Goal: Task Accomplishment & Management: Use online tool/utility

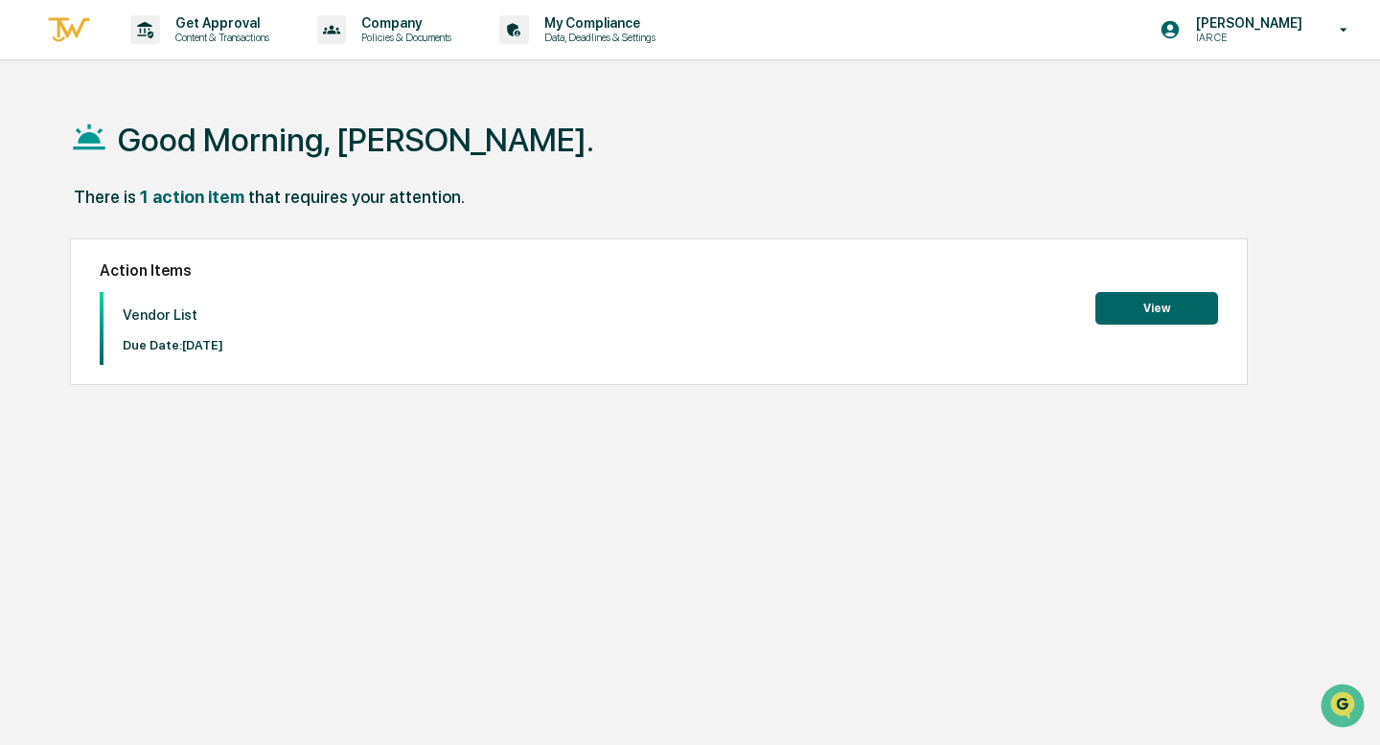
click at [1168, 300] on button "View" at bounding box center [1156, 308] width 123 height 33
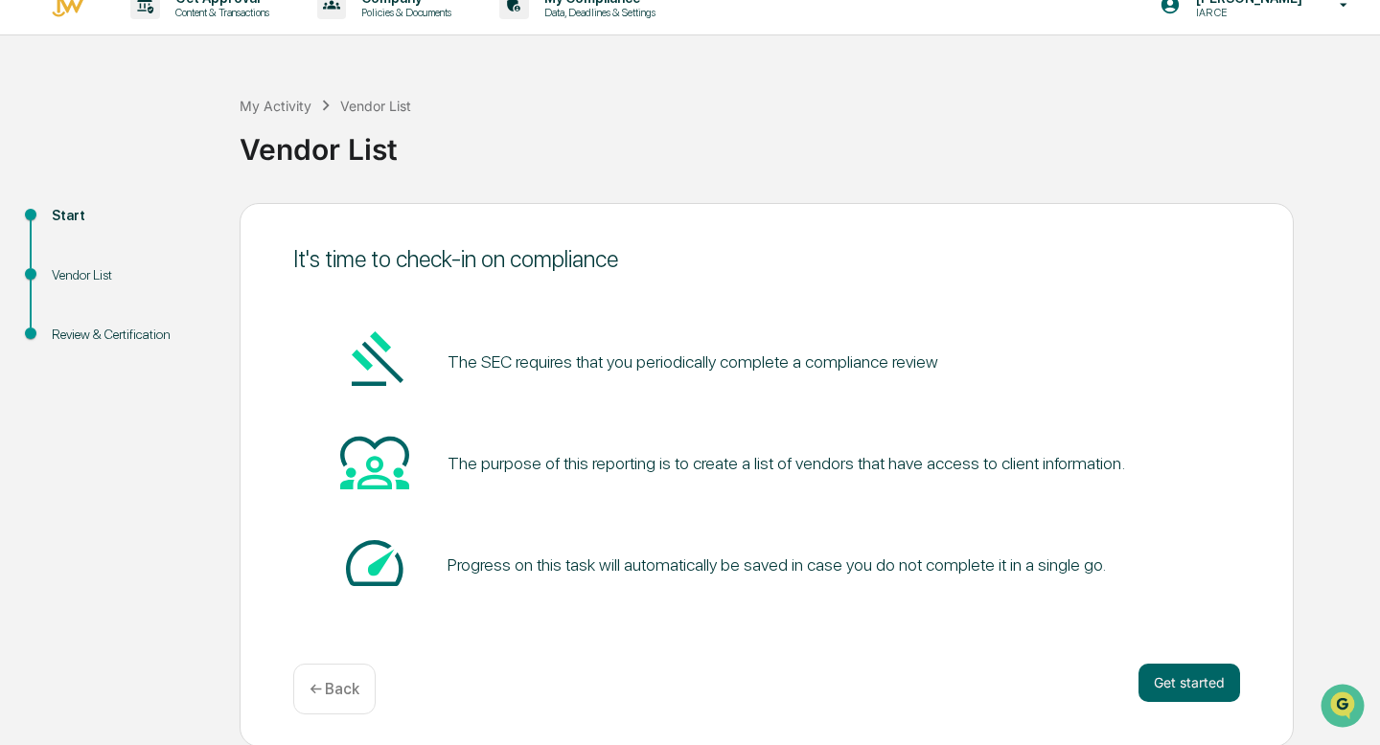
scroll to position [27, 0]
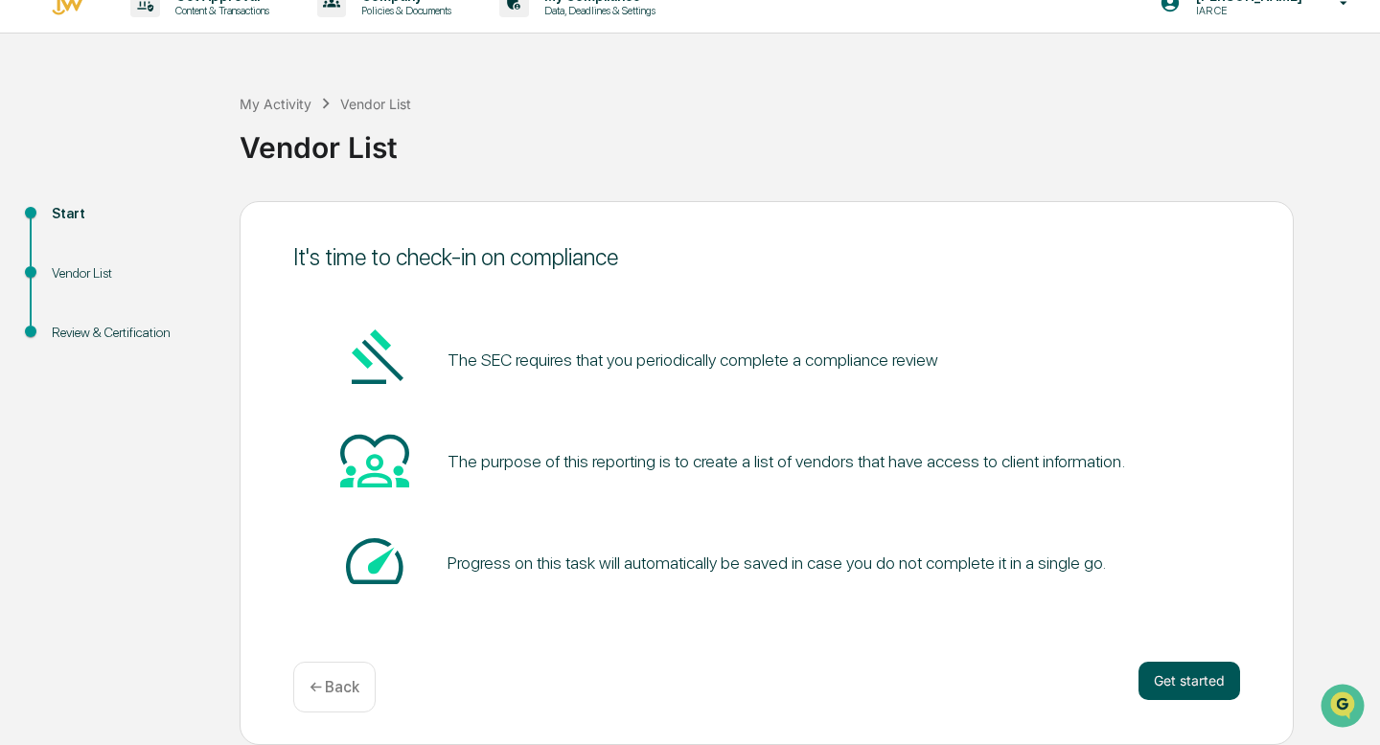
click at [1178, 689] on button "Get started" at bounding box center [1189, 681] width 102 height 38
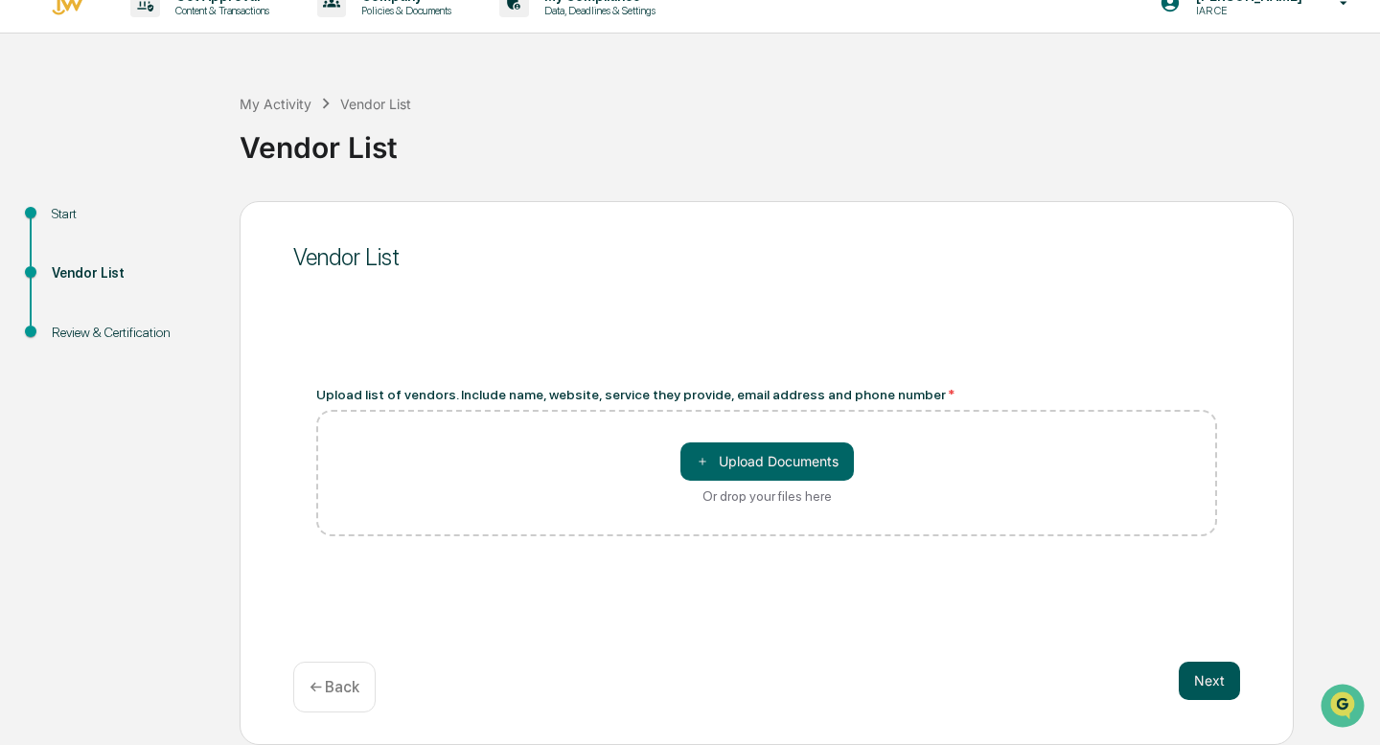
click at [1223, 697] on button "Next" at bounding box center [1209, 681] width 61 height 38
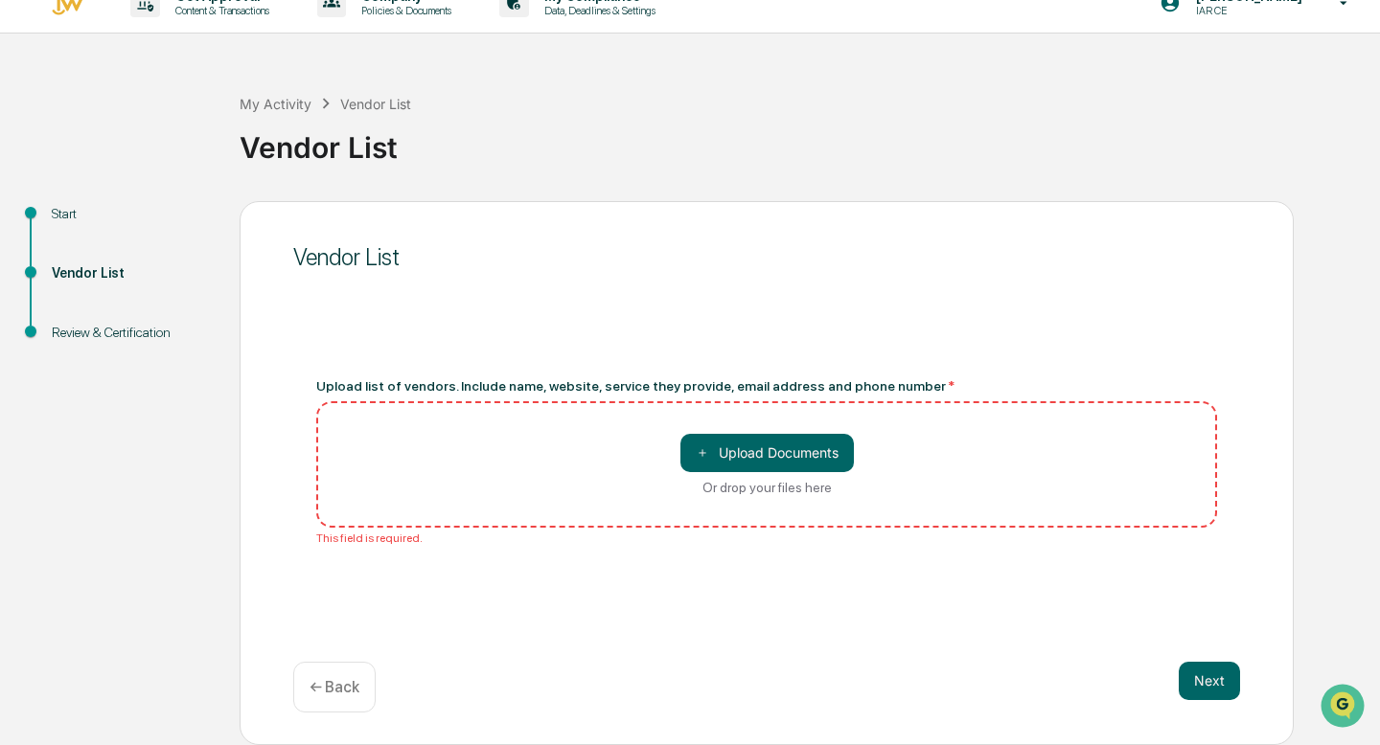
click at [780, 485] on div "Or drop your files here" at bounding box center [766, 487] width 129 height 15
click at [0, 0] on input "＋ Upload Documents Or drop your files here" at bounding box center [0, 0] width 0 height 0
click at [1223, 675] on button "Next" at bounding box center [1209, 681] width 61 height 38
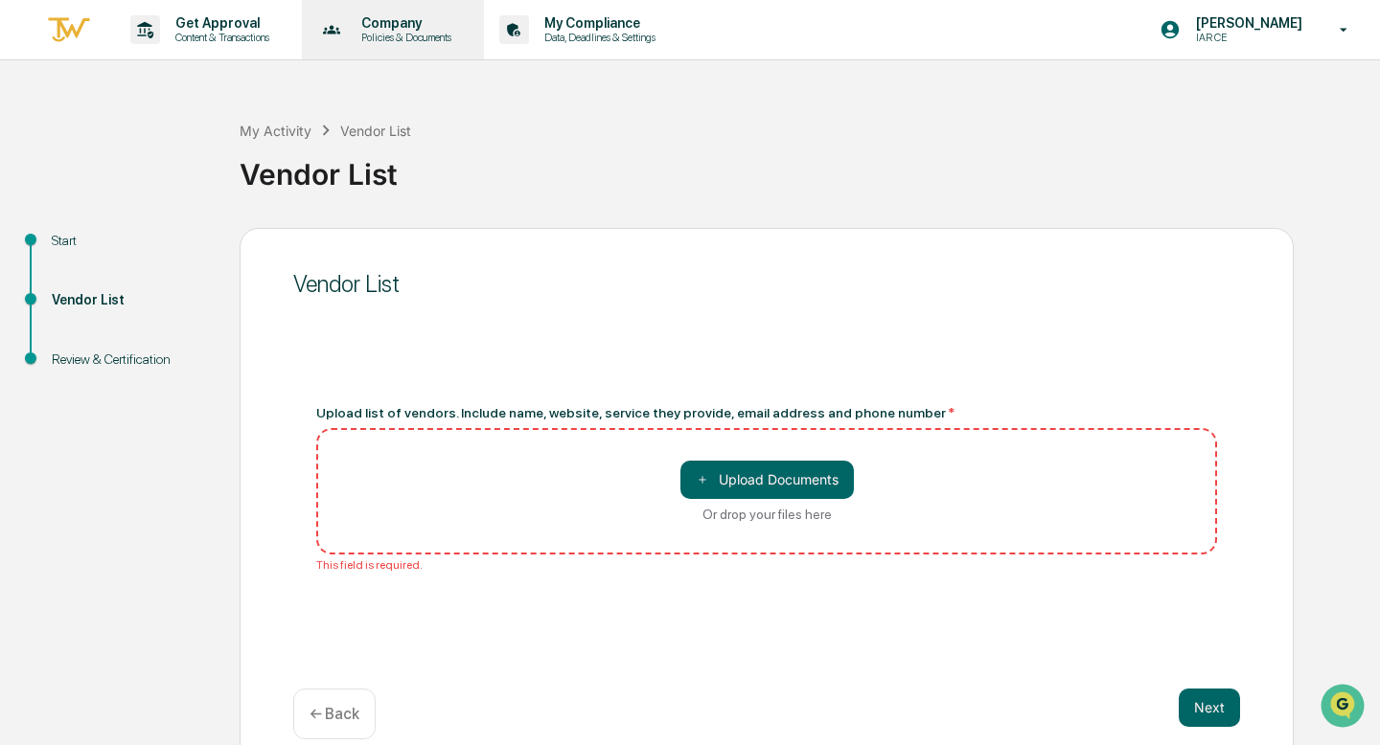
click at [381, 30] on p "Company" at bounding box center [403, 22] width 115 height 15
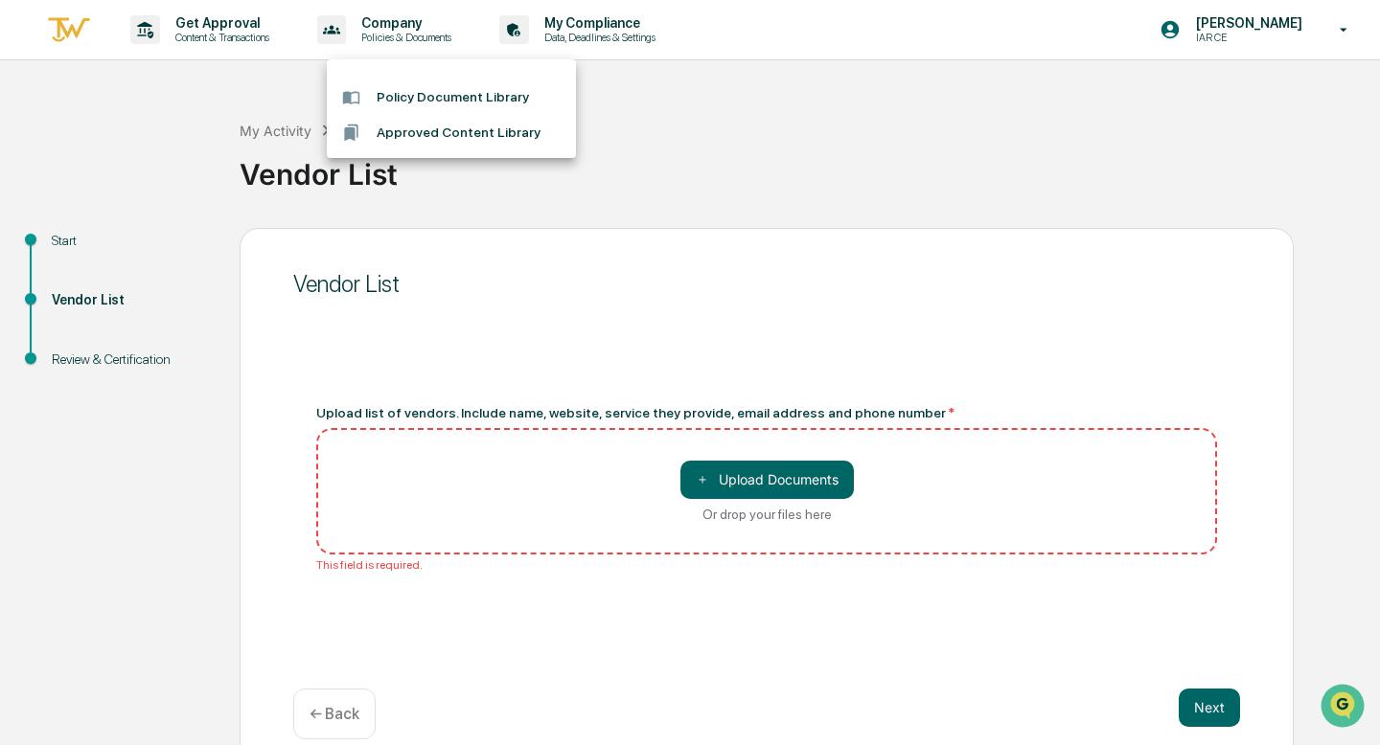
click at [641, 27] on div at bounding box center [690, 372] width 1380 height 745
click at [641, 27] on p "My Compliance" at bounding box center [597, 22] width 136 height 15
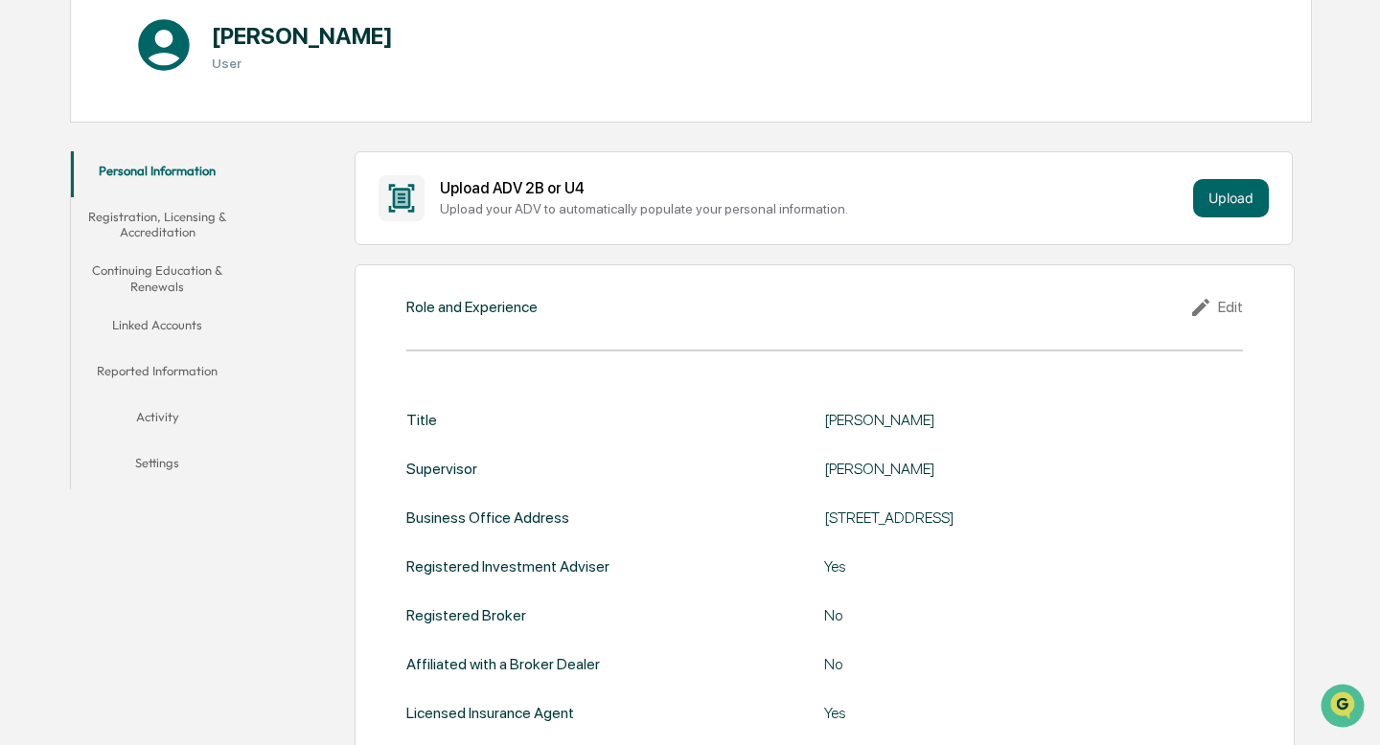
scroll to position [220, 0]
click at [193, 219] on button "Registration, Licensing & Accreditation" at bounding box center [157, 222] width 172 height 55
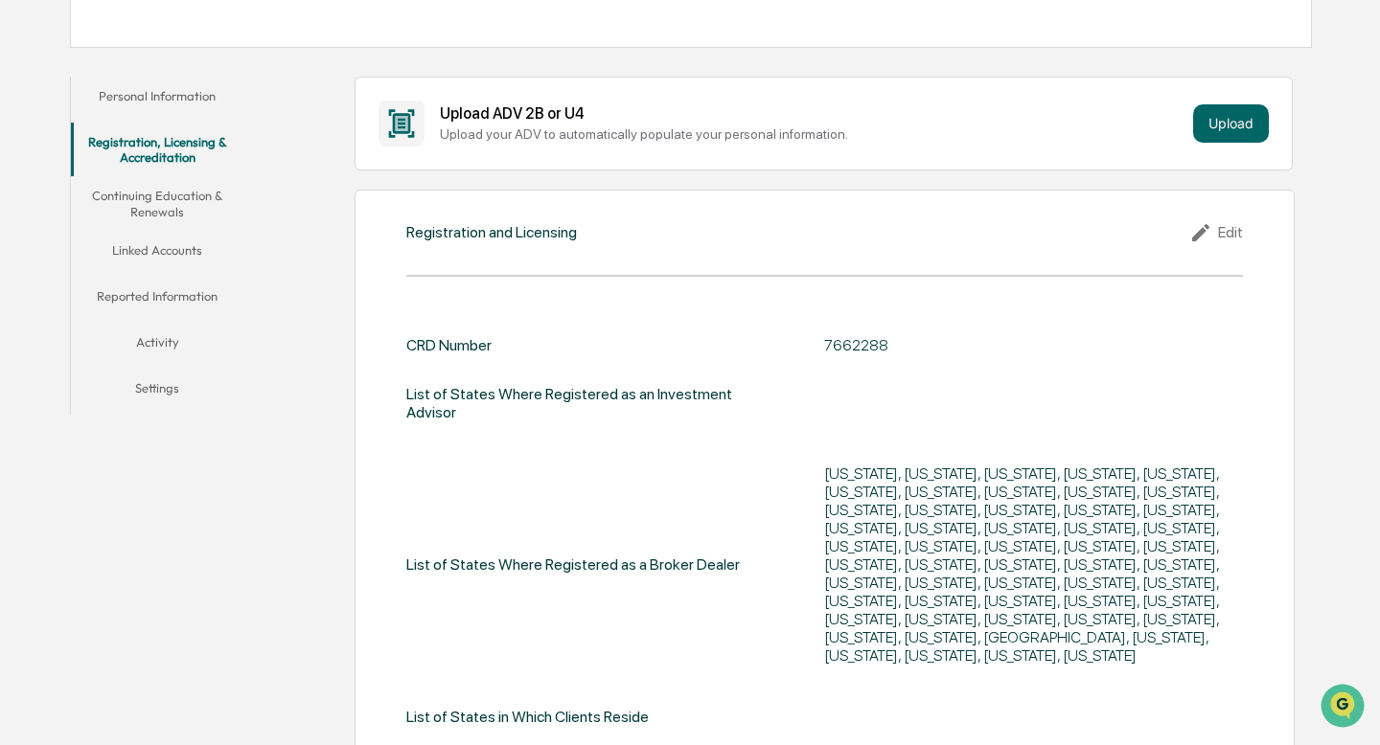
scroll to position [292, 0]
click at [182, 196] on button "Continuing Education & Renewals" at bounding box center [157, 204] width 172 height 55
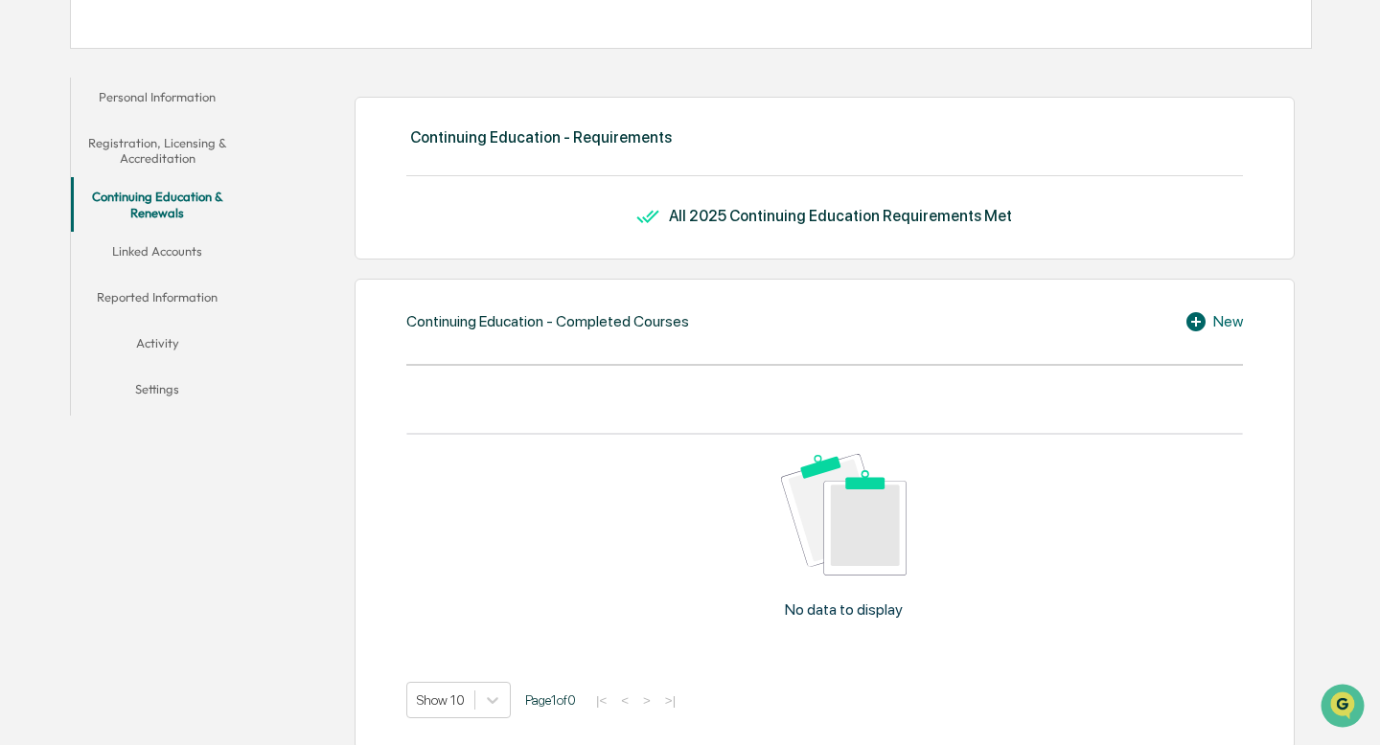
click at [179, 232] on button "Linked Accounts" at bounding box center [157, 255] width 172 height 46
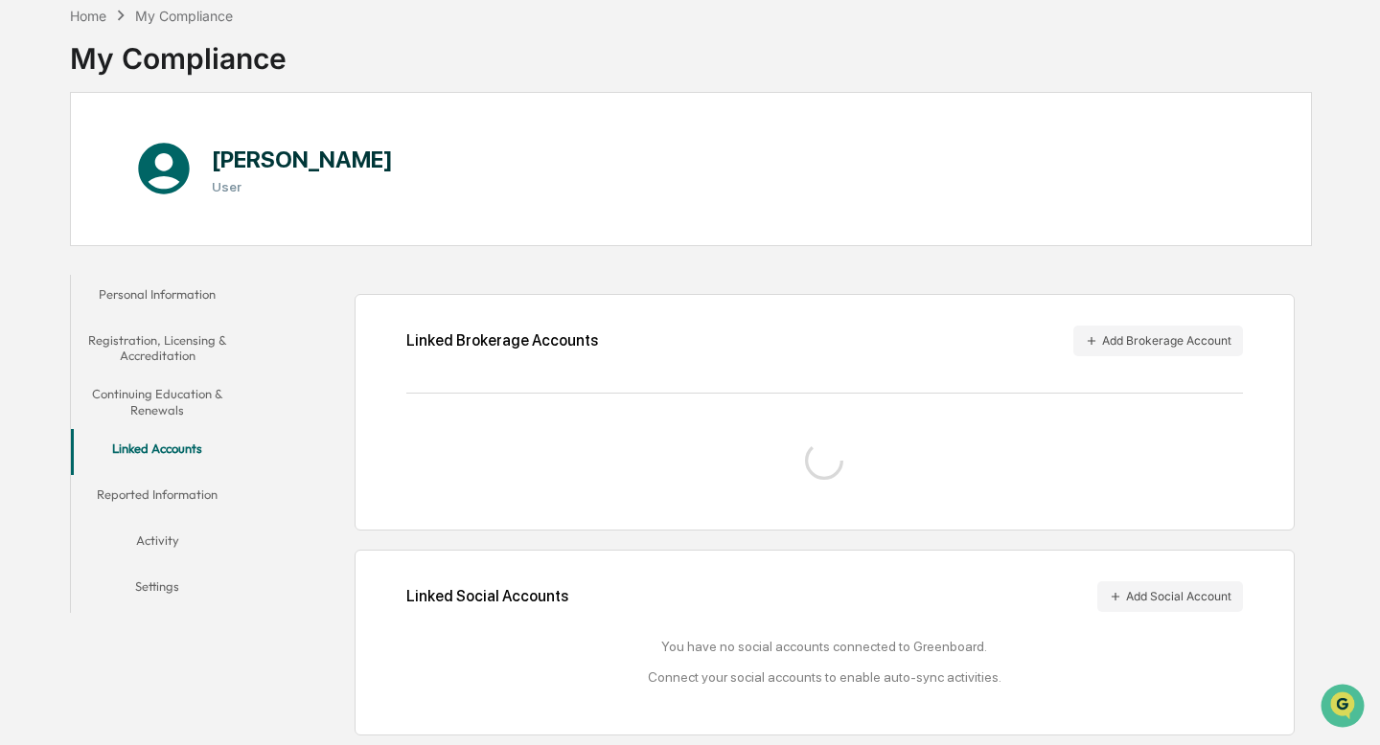
scroll to position [143, 0]
